Goal: Obtain resource: Download file/media

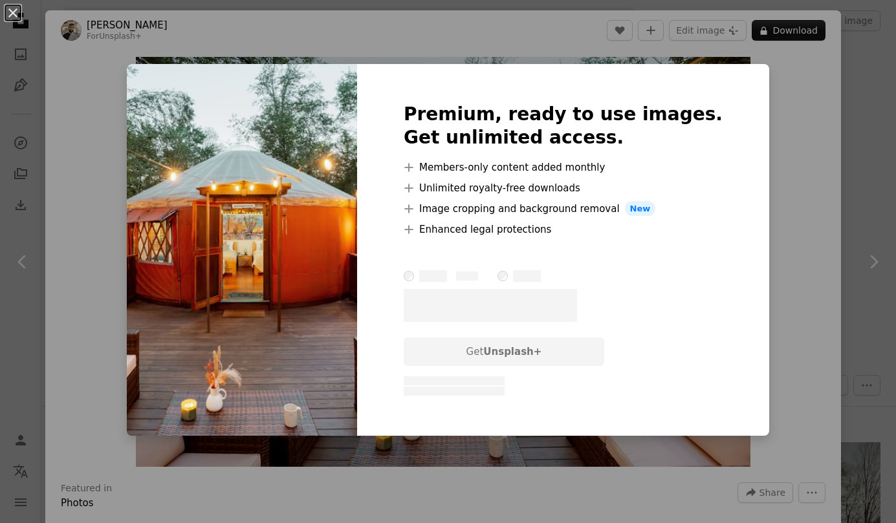
scroll to position [456, 0]
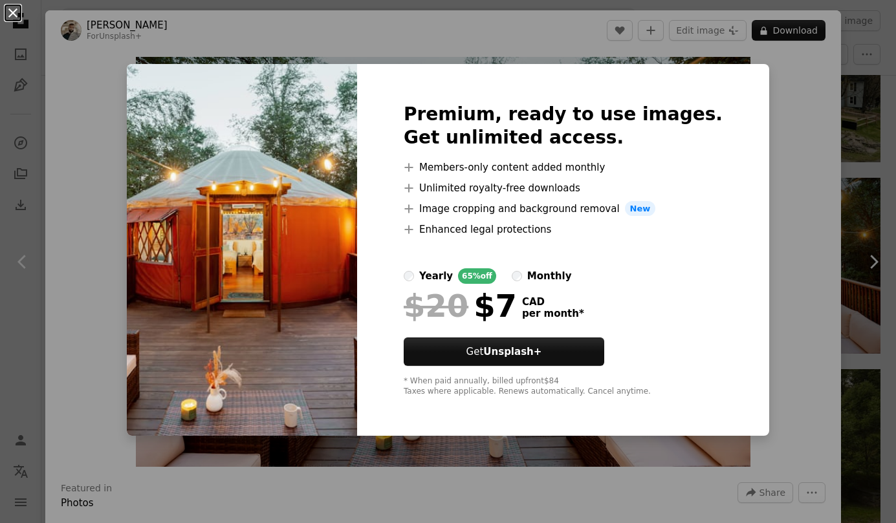
click at [19, 19] on button "An X shape" at bounding box center [13, 13] width 16 height 16
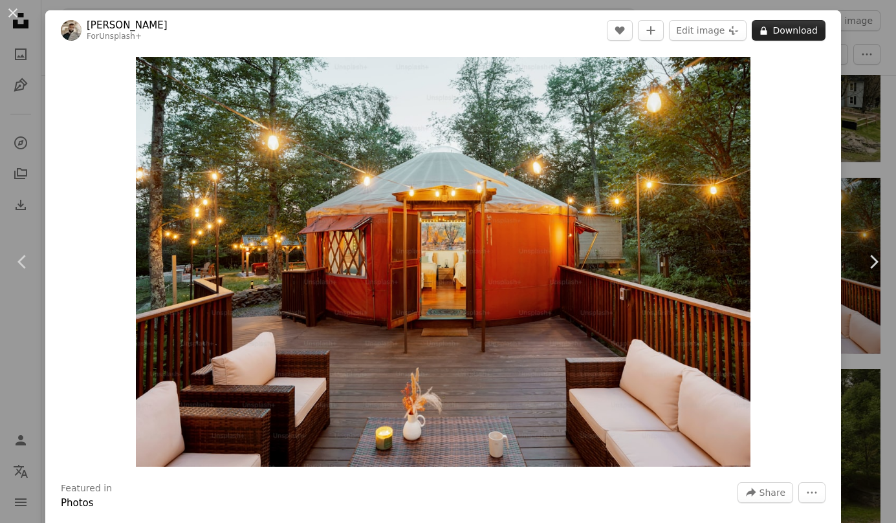
click at [787, 33] on button "A lock Download" at bounding box center [788, 30] width 74 height 21
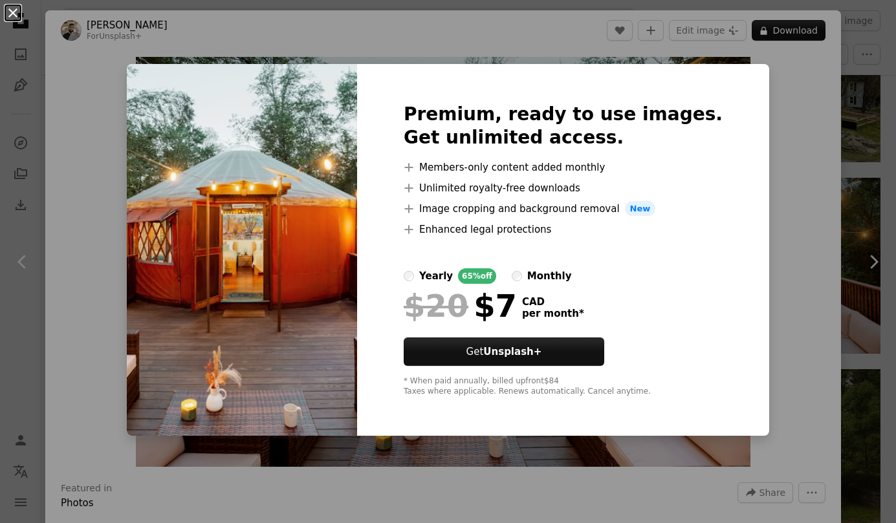
click at [7, 17] on button "An X shape" at bounding box center [13, 13] width 16 height 16
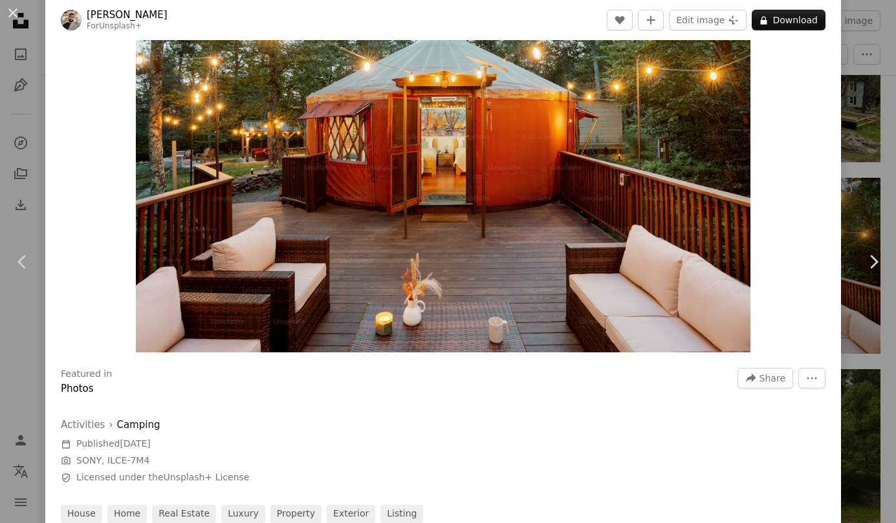
scroll to position [115, 0]
click at [781, 372] on span "Share" at bounding box center [772, 377] width 26 height 19
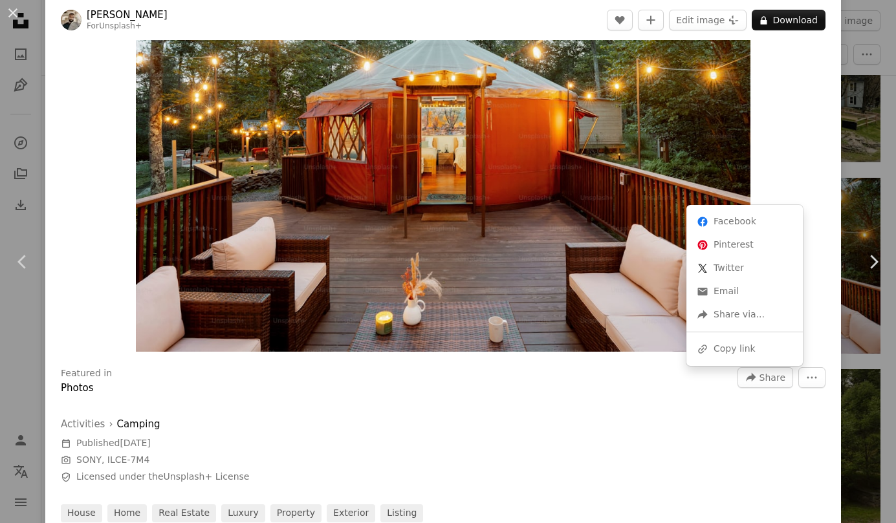
click at [561, 416] on dialog "An X shape Chevron left Chevron right [PERSON_NAME] For Unsplash+ A heart A plu…" at bounding box center [448, 261] width 896 height 523
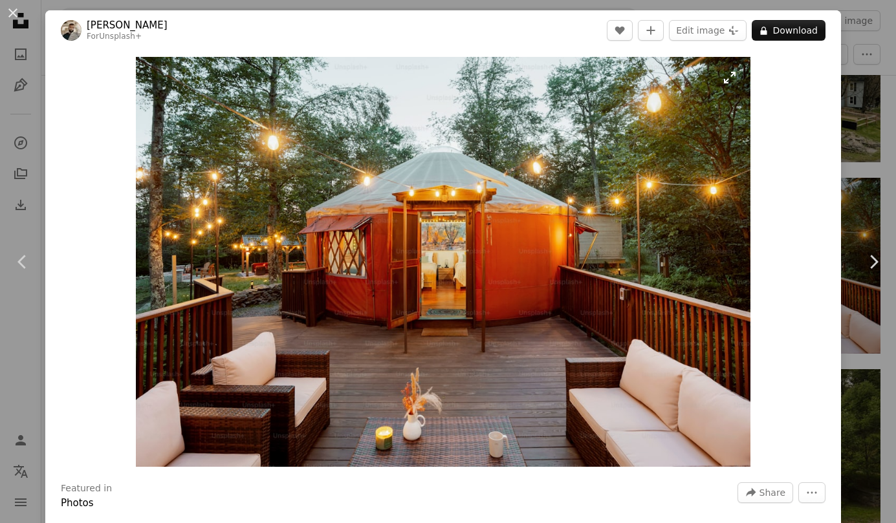
scroll to position [0, 0]
click at [790, 26] on button "A lock Download" at bounding box center [788, 30] width 74 height 21
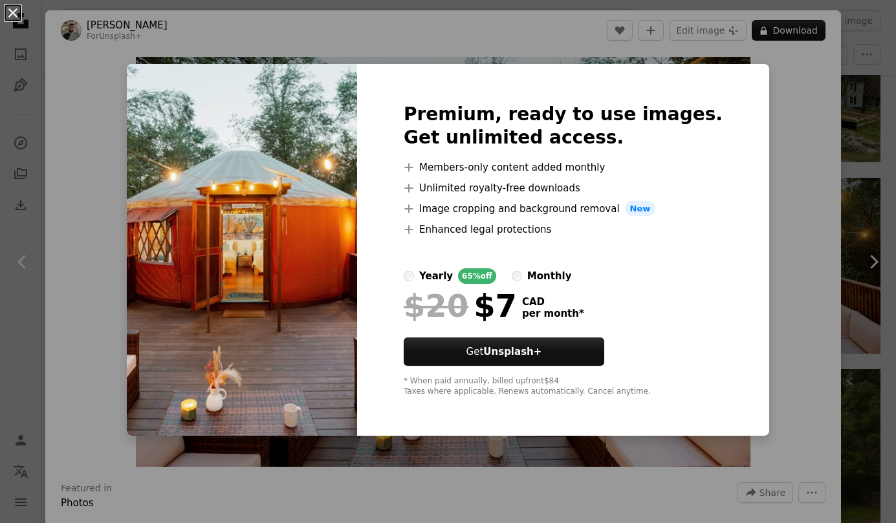
click at [7, 17] on button "An X shape" at bounding box center [13, 13] width 16 height 16
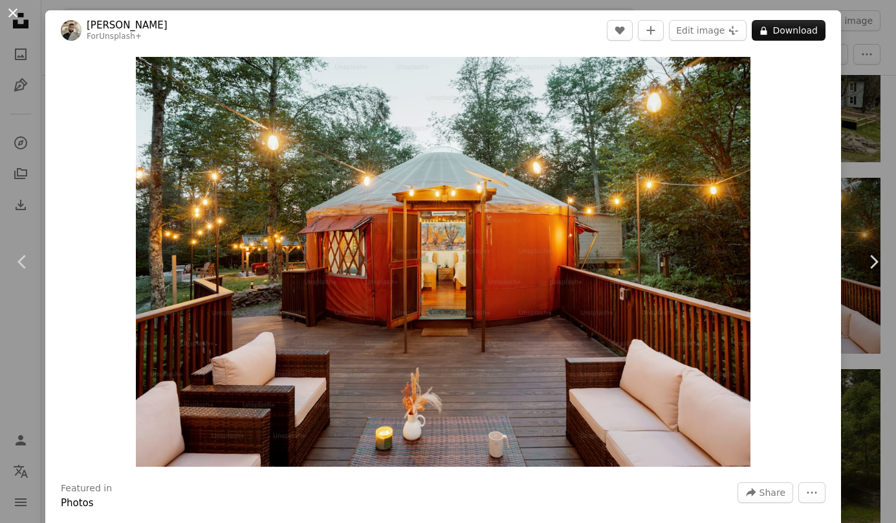
click at [12, 12] on button "An X shape" at bounding box center [13, 13] width 16 height 16
